Goal: Task Accomplishment & Management: Use online tool/utility

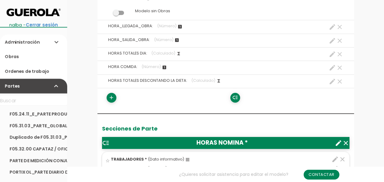
scroll to position [183, 0]
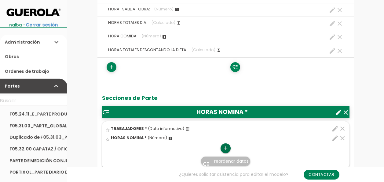
click at [222, 146] on link "add" at bounding box center [226, 148] width 10 height 10
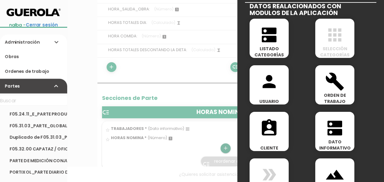
scroll to position [336, 0]
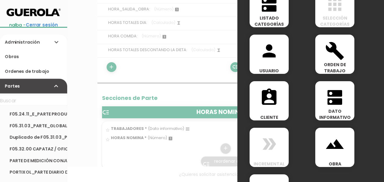
click at [335, 102] on icon "dns" at bounding box center [335, 97] width 20 height 20
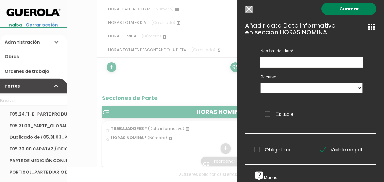
scroll to position [0, 0]
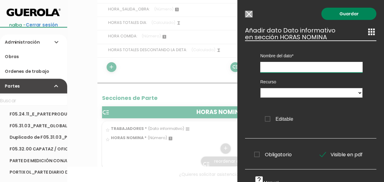
click at [323, 67] on input "text" at bounding box center [312, 67] width 102 height 11
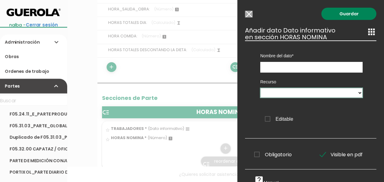
click at [330, 95] on select "HORAS NOMINA" at bounding box center [312, 93] width 102 height 10
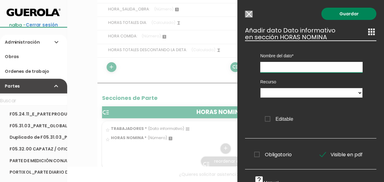
click at [325, 64] on input "text" at bounding box center [312, 67] width 102 height 11
type input "FDS"
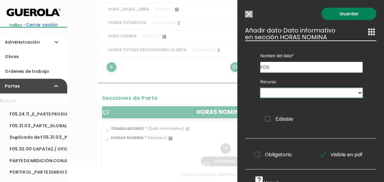
click at [335, 89] on select "HORAS NOMINA" at bounding box center [312, 93] width 102 height 10
select select "HORAS_NOMINA"
click at [261, 88] on select "HORAS NOMINA" at bounding box center [312, 93] width 102 height 10
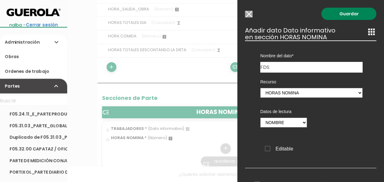
click at [305, 123] on div "Datos de lectura Nombre DNI Código" at bounding box center [284, 117] width 56 height 30
click at [301, 120] on select "Nombre DNI Código" at bounding box center [284, 122] width 47 height 10
click at [250, 14] on input "Modelo sin Ordenes de trabajo" at bounding box center [249, 14] width 8 height 7
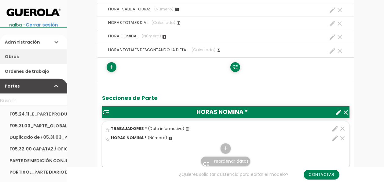
scroll to position [153, 0]
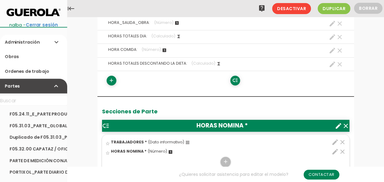
click at [42, 41] on link "Administración expand_more" at bounding box center [33, 42] width 67 height 15
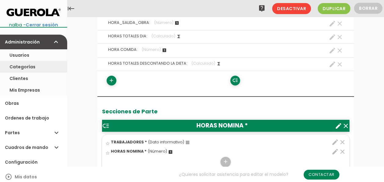
click at [33, 67] on link "Categorías" at bounding box center [33, 67] width 67 height 12
